Goal: Transaction & Acquisition: Purchase product/service

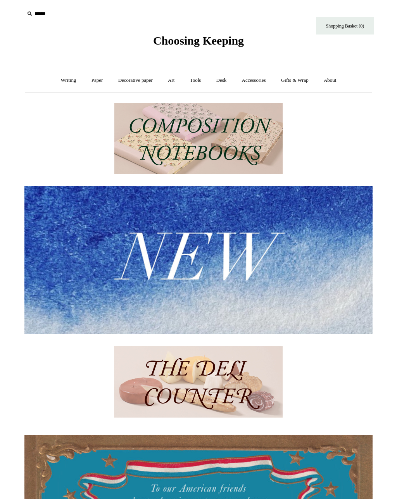
click at [265, 263] on img at bounding box center [198, 260] width 348 height 148
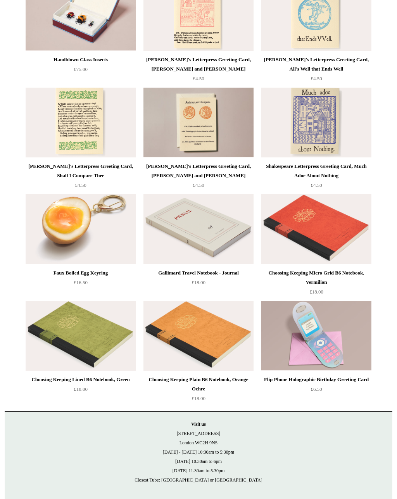
scroll to position [1525, 0]
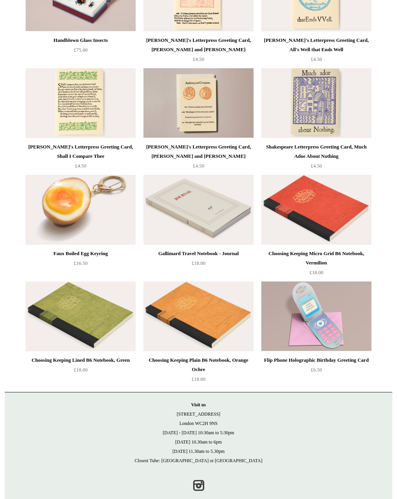
click at [68, 288] on img at bounding box center [81, 316] width 110 height 70
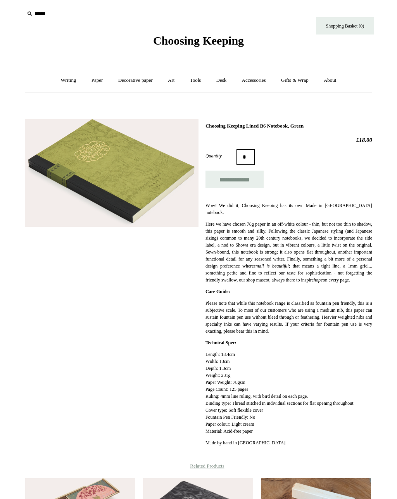
click at [168, 81] on link "Art +" at bounding box center [171, 80] width 21 height 21
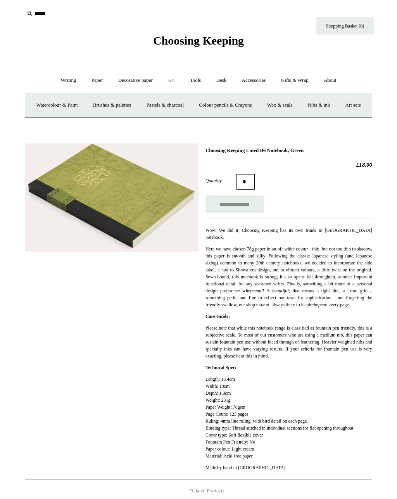
click at [299, 103] on link "Wax & seals" at bounding box center [279, 105] width 39 height 21
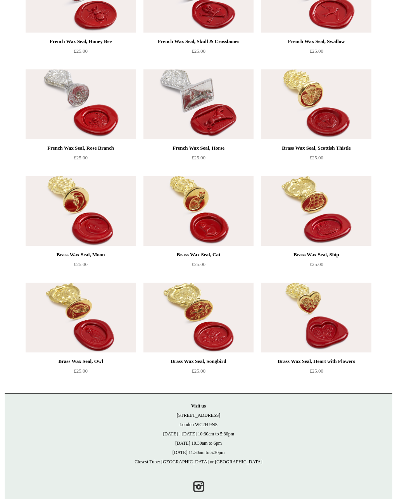
scroll to position [459, 0]
